Goal: Task Accomplishment & Management: Complete application form

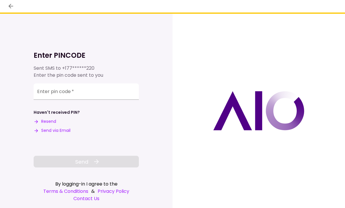
click at [52, 93] on input "Enter pin code   *" at bounding box center [86, 92] width 105 height 16
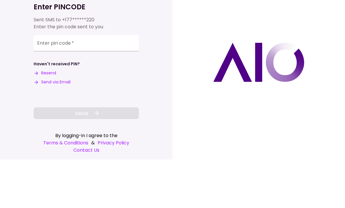
click at [57, 84] on input "Enter pin code   *" at bounding box center [86, 92] width 105 height 16
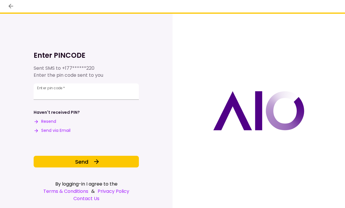
type input "******"
click at [86, 161] on span "Send" at bounding box center [81, 162] width 13 height 8
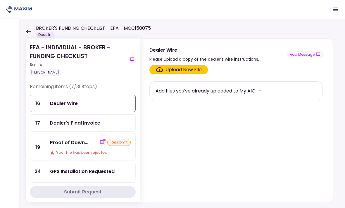
click at [25, 98] on div "EFA - INDIVIDUAL - BROKER - FUNDING CHECKLIST Sent to: Adam Piechowicz Remainin…" at bounding box center [182, 113] width 326 height 189
click at [75, 122] on div "Dealer's Final Invoice" at bounding box center [75, 122] width 50 height 7
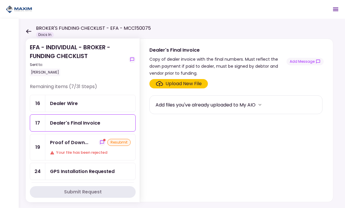
click at [178, 83] on div "Upload New File" at bounding box center [183, 83] width 36 height 7
click at [0, 0] on input "Upload New File" at bounding box center [0, 0] width 0 height 0
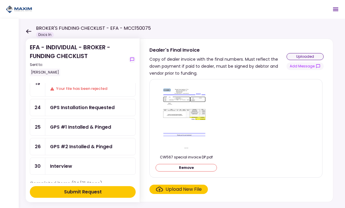
scroll to position [41, 0]
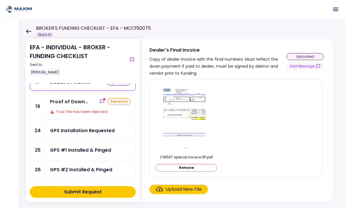
click at [69, 103] on div "Proof of Down..." at bounding box center [69, 101] width 38 height 7
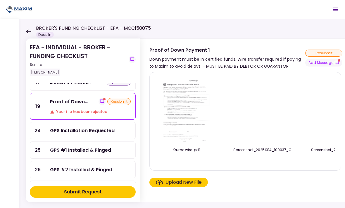
click at [185, 182] on div "Upload New File" at bounding box center [183, 182] width 36 height 7
click at [0, 0] on input "Upload New File" at bounding box center [0, 0] width 0 height 0
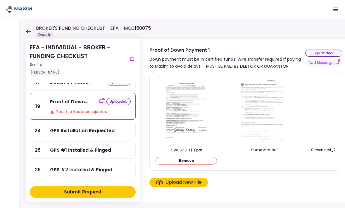
click at [323, 53] on div "uploaded" at bounding box center [323, 53] width 37 height 7
click at [64, 192] on div "Submit Request" at bounding box center [83, 192] width 38 height 7
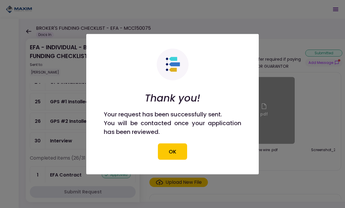
click at [170, 154] on button "OK" at bounding box center [172, 151] width 29 height 16
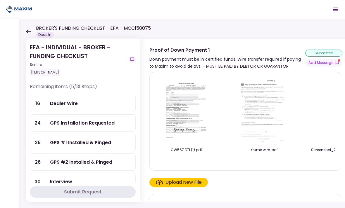
click at [62, 104] on div "Dealer Wire" at bounding box center [64, 103] width 28 height 7
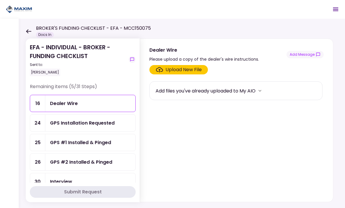
click at [25, 79] on div "EFA - INDIVIDUAL - BROKER - FUNDING CHECKLIST Sent to: Adam Piechowicz Remainin…" at bounding box center [182, 113] width 326 height 189
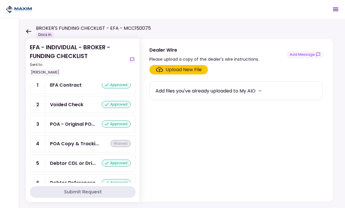
scroll to position [126, 0]
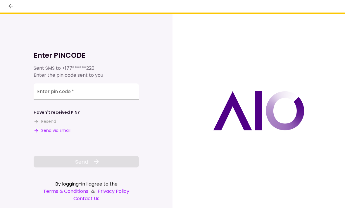
click at [48, 95] on input "Enter pin code   *" at bounding box center [86, 92] width 105 height 16
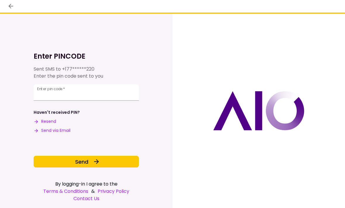
type input "******"
click at [77, 168] on button "Send" at bounding box center [86, 162] width 105 height 12
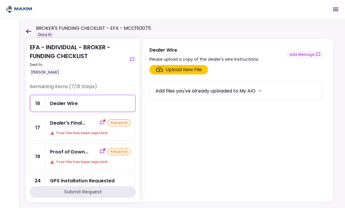
click at [72, 155] on div "Proof of Down..." at bounding box center [69, 151] width 38 height 7
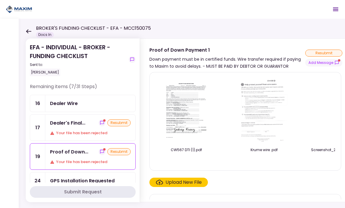
click at [65, 125] on div "Dealer's Final..." at bounding box center [67, 122] width 35 height 7
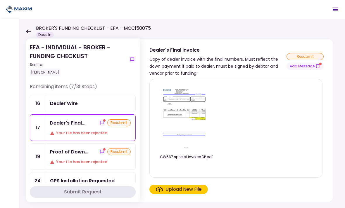
click at [187, 190] on div "Upload New File" at bounding box center [183, 189] width 36 height 7
click at [0, 0] on input "Upload New File" at bounding box center [0, 0] width 0 height 0
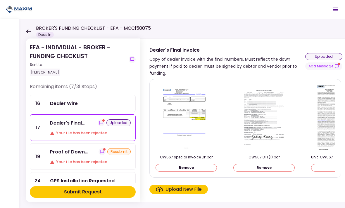
click at [82, 190] on div "Submit Request" at bounding box center [83, 192] width 38 height 7
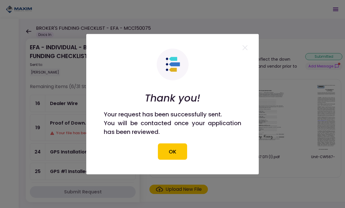
click at [175, 152] on button "OK" at bounding box center [172, 151] width 29 height 16
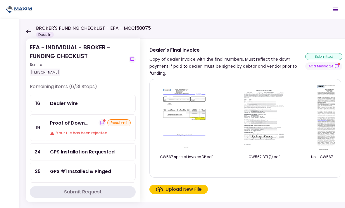
click at [72, 128] on div "Proof of Down... resubmit Your file has been rejected" at bounding box center [90, 128] width 90 height 26
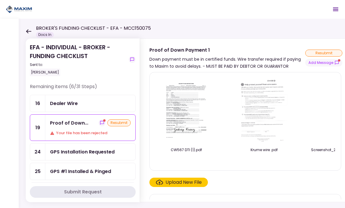
click at [279, 69] on div "Down payment must be in certified funds. Wire transfer required if paying to Ma…" at bounding box center [227, 63] width 156 height 14
click at [74, 104] on div "Dealer Wire" at bounding box center [64, 103] width 28 height 7
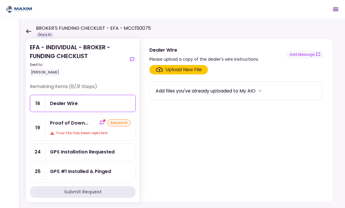
click at [180, 69] on div "Upload New File" at bounding box center [183, 69] width 36 height 7
click at [0, 0] on input "Upload New File" at bounding box center [0, 0] width 0 height 0
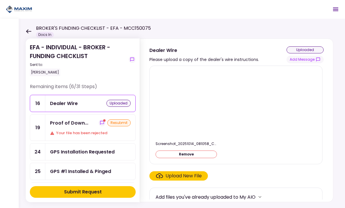
click at [178, 173] on div "Upload New File" at bounding box center [183, 176] width 36 height 7
click at [0, 0] on input "Upload New File" at bounding box center [0, 0] width 0 height 0
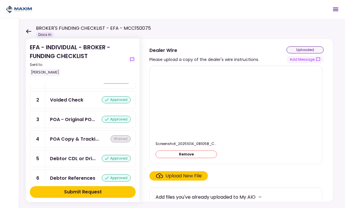
click at [26, 131] on section "EFA - INDIVIDUAL - BROKER - FUNDING CHECKLIST Sent to: Adam Piechowicz Remainin…" at bounding box center [83, 121] width 114 height 164
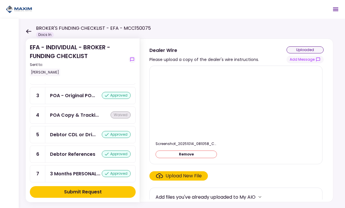
click at [81, 189] on div "Submit Request" at bounding box center [83, 192] width 38 height 7
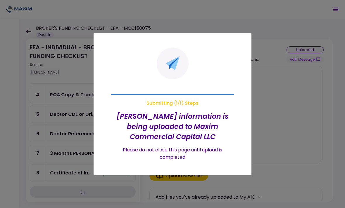
scroll to position [209, 0]
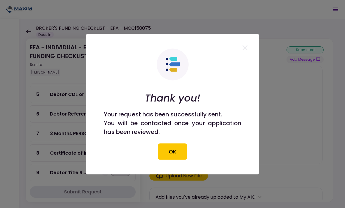
click at [170, 149] on button "OK" at bounding box center [172, 151] width 29 height 16
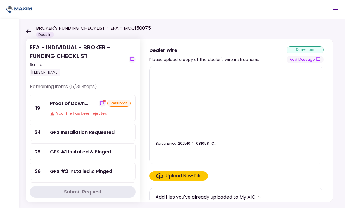
scroll to position [0, 0]
click at [73, 110] on div "Proof of Down... resubmit Your file has been rejected" at bounding box center [90, 108] width 90 height 26
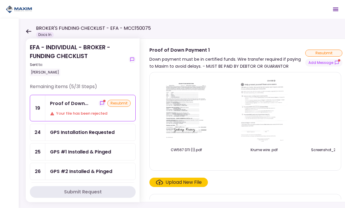
click at [192, 183] on div "Upload New File" at bounding box center [183, 182] width 36 height 7
click at [0, 0] on input "Upload New File" at bounding box center [0, 0] width 0 height 0
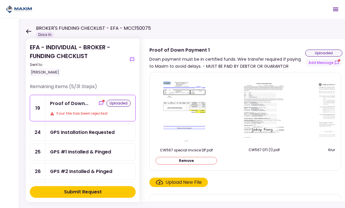
click at [77, 192] on div "Submit Request" at bounding box center [83, 192] width 38 height 7
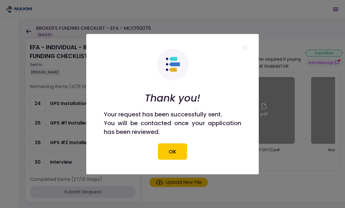
click at [170, 149] on button "OK" at bounding box center [172, 151] width 29 height 16
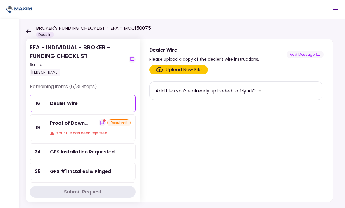
click at [76, 124] on div "Proof of Down..." at bounding box center [69, 122] width 38 height 7
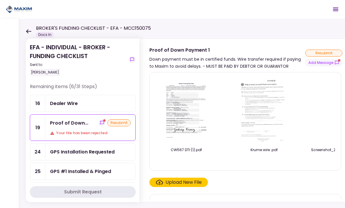
click at [78, 124] on div "Proof of Down..." at bounding box center [69, 122] width 38 height 7
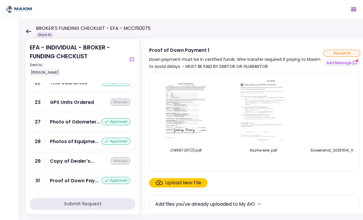
scroll to position [534, 0]
click at [86, 179] on div "Proof of Down Pay..." at bounding box center [74, 180] width 48 height 7
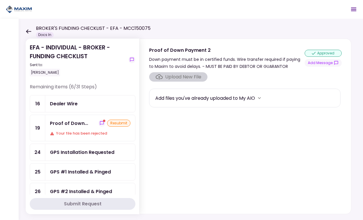
click at [61, 128] on div "Proof of Down... resubmit Your file has been rejected" at bounding box center [90, 128] width 90 height 26
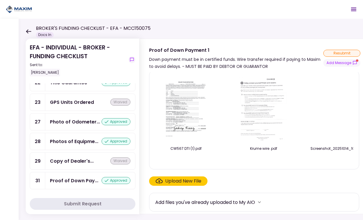
scroll to position [534, 0]
click at [64, 178] on div "Proof of Down Pay..." at bounding box center [74, 180] width 48 height 7
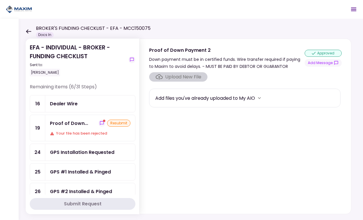
click at [65, 102] on div "Dealer Wire" at bounding box center [64, 103] width 28 height 7
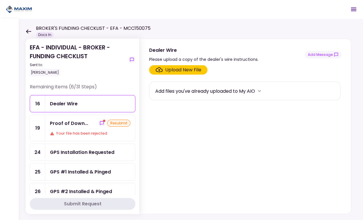
click at [180, 69] on div "Upload New File" at bounding box center [183, 69] width 36 height 7
click at [0, 0] on input "Upload New File" at bounding box center [0, 0] width 0 height 0
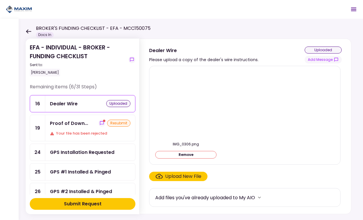
click at [79, 202] on div "Submit Request" at bounding box center [83, 203] width 38 height 7
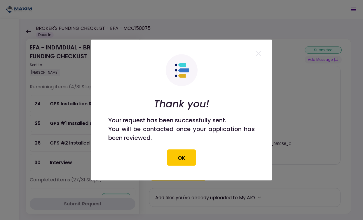
click at [182, 159] on button "OK" at bounding box center [181, 157] width 29 height 16
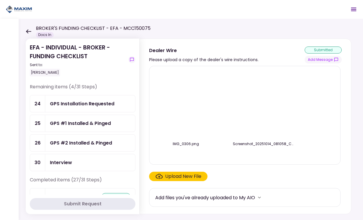
click at [69, 103] on div "GPS Installation Requested" at bounding box center [82, 103] width 65 height 7
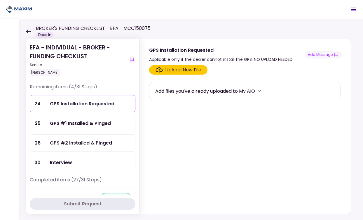
click at [62, 125] on div "GPS #1 Installed & Pinged" at bounding box center [80, 122] width 61 height 7
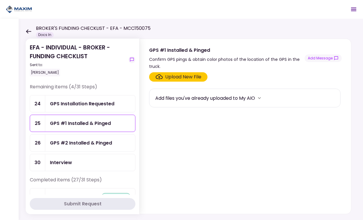
click at [66, 144] on div "GPS #2 Installed & Pinged" at bounding box center [81, 142] width 62 height 7
click at [54, 161] on div "Interview" at bounding box center [61, 162] width 22 height 7
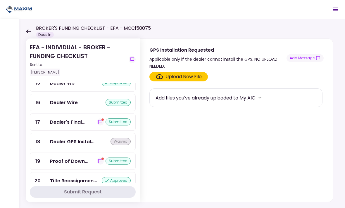
scroll to position [384, 0]
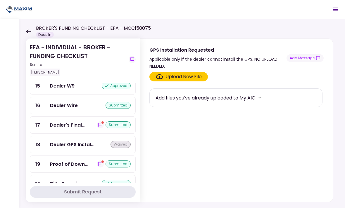
click at [29, 97] on section "EFA - INDIVIDUAL - BROKER - FUNDING CHECKLIST Sent to: [PERSON_NAME] Remaining …" at bounding box center [83, 121] width 114 height 164
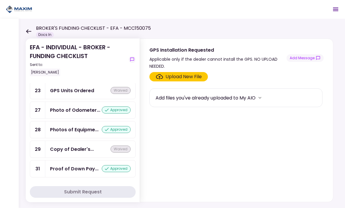
scroll to position [536, 0]
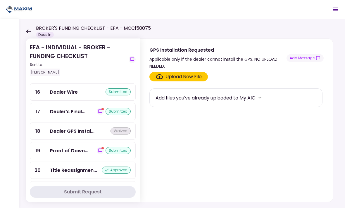
click at [30, 107] on div "17" at bounding box center [37, 111] width 15 height 17
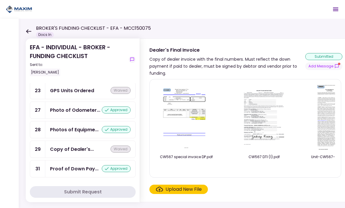
scroll to position [536, 0]
click at [71, 169] on div "Proof of Down Pay..." at bounding box center [74, 168] width 48 height 7
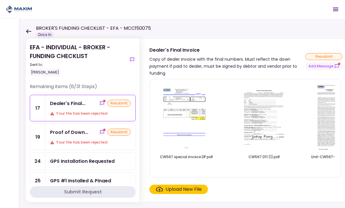
click at [118, 101] on div "resubmit" at bounding box center [118, 103] width 23 height 7
